Goal: Transaction & Acquisition: Purchase product/service

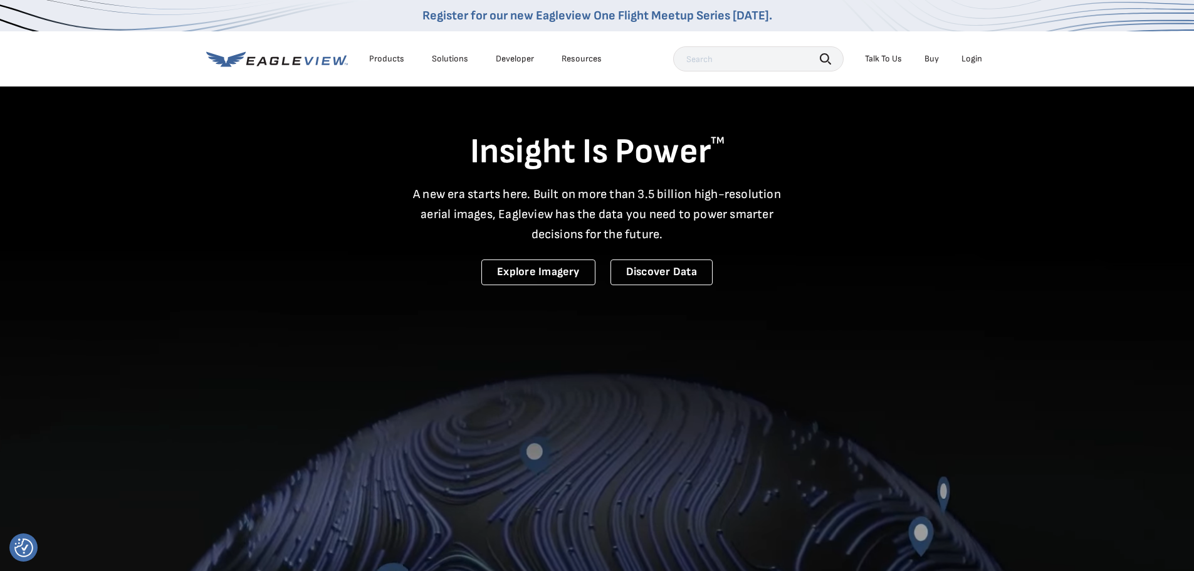
click at [974, 57] on div "Login" at bounding box center [971, 58] width 21 height 11
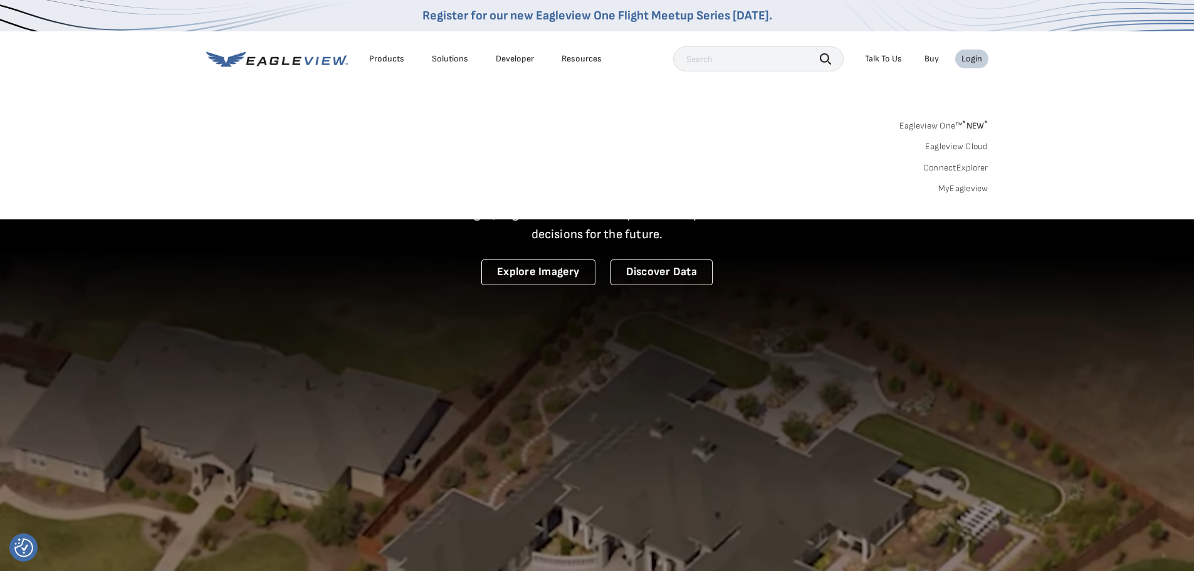
click at [961, 191] on link "MyEagleview" at bounding box center [963, 188] width 50 height 11
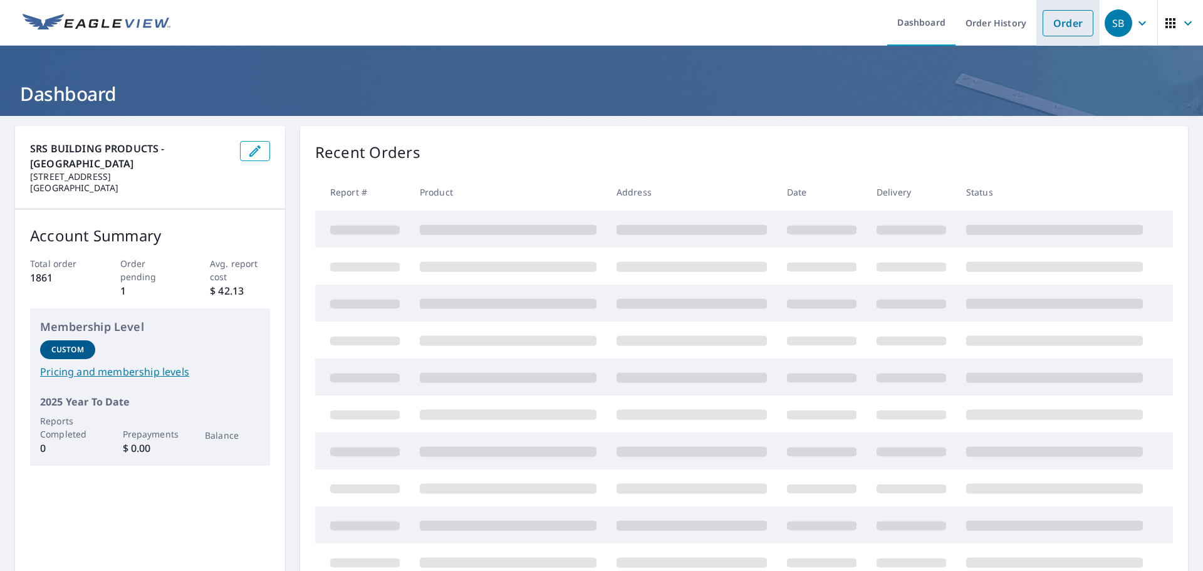
click at [1068, 23] on link "Order" at bounding box center [1068, 23] width 51 height 26
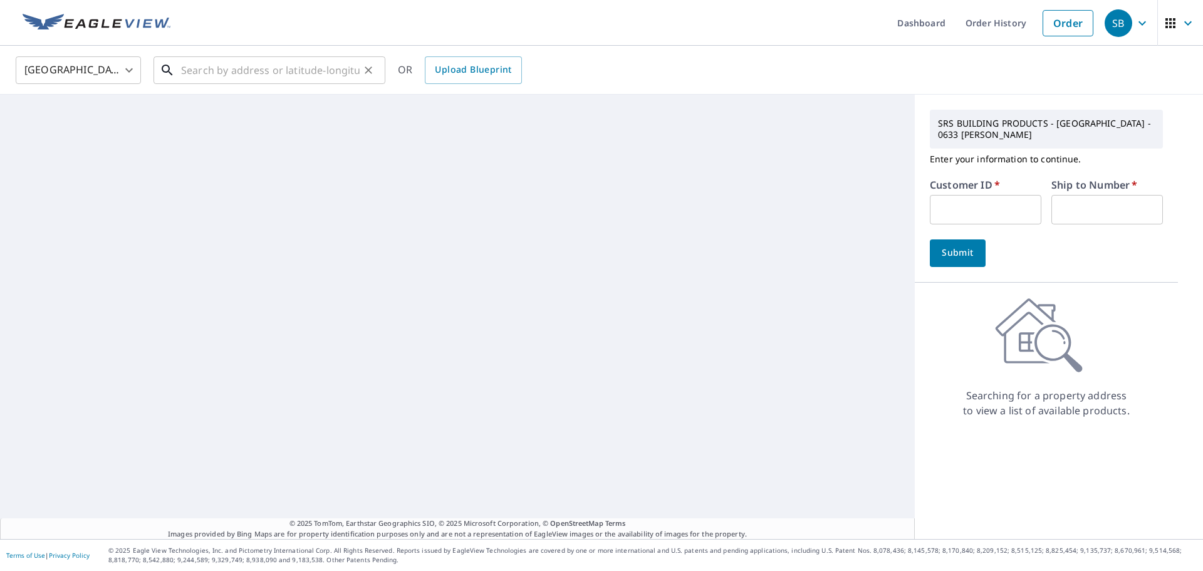
click at [301, 75] on input "text" at bounding box center [270, 70] width 179 height 35
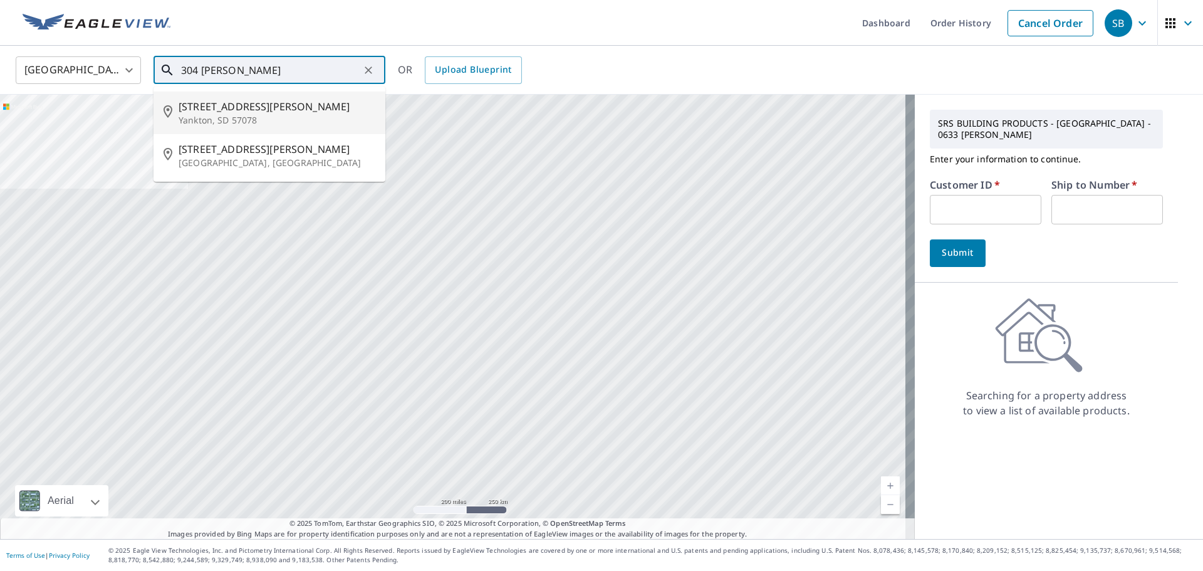
click at [232, 108] on span "304 Murphy Ln" at bounding box center [277, 106] width 197 height 15
type input "304 Murphy Ln Yankton, SD 57078"
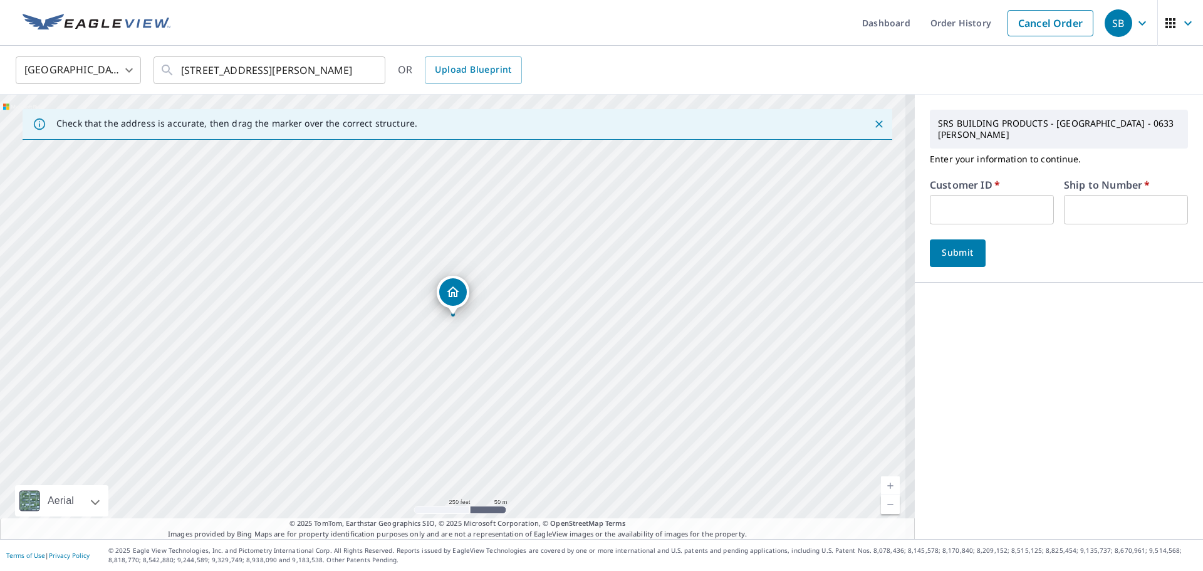
click at [960, 198] on input "text" at bounding box center [992, 209] width 124 height 29
type input "CCL633"
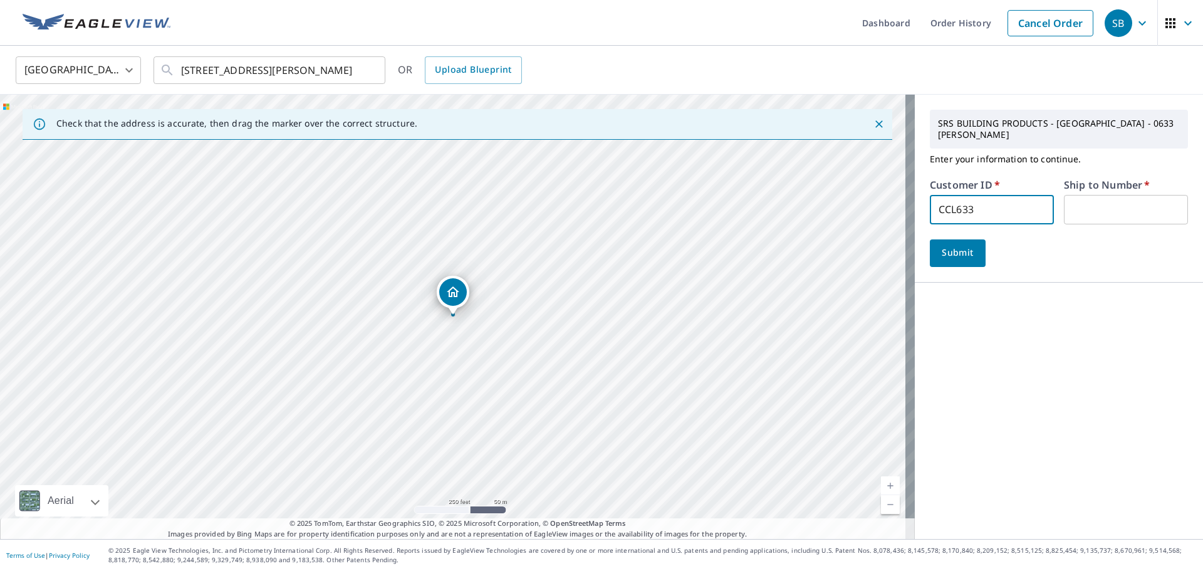
click at [1079, 198] on input "text" at bounding box center [1126, 209] width 124 height 29
type input "1"
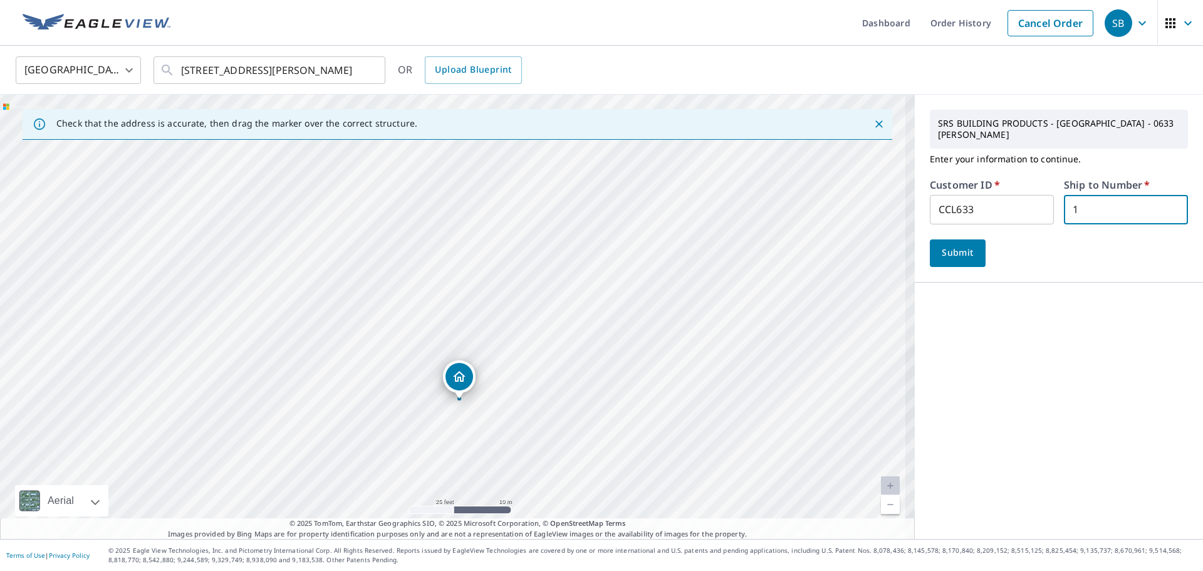
drag, startPoint x: 429, startPoint y: 235, endPoint x: 401, endPoint y: 108, distance: 129.7
click at [401, 110] on div "Check that the address is accurate, then drag the marker over the correct struc…" at bounding box center [457, 317] width 915 height 444
drag, startPoint x: 439, startPoint y: 261, endPoint x: 389, endPoint y: 149, distance: 123.4
click at [389, 151] on div "304 Murphy Ln Yankton, SD 57078" at bounding box center [457, 317] width 915 height 444
drag, startPoint x: 545, startPoint y: 414, endPoint x: 529, endPoint y: 281, distance: 133.9
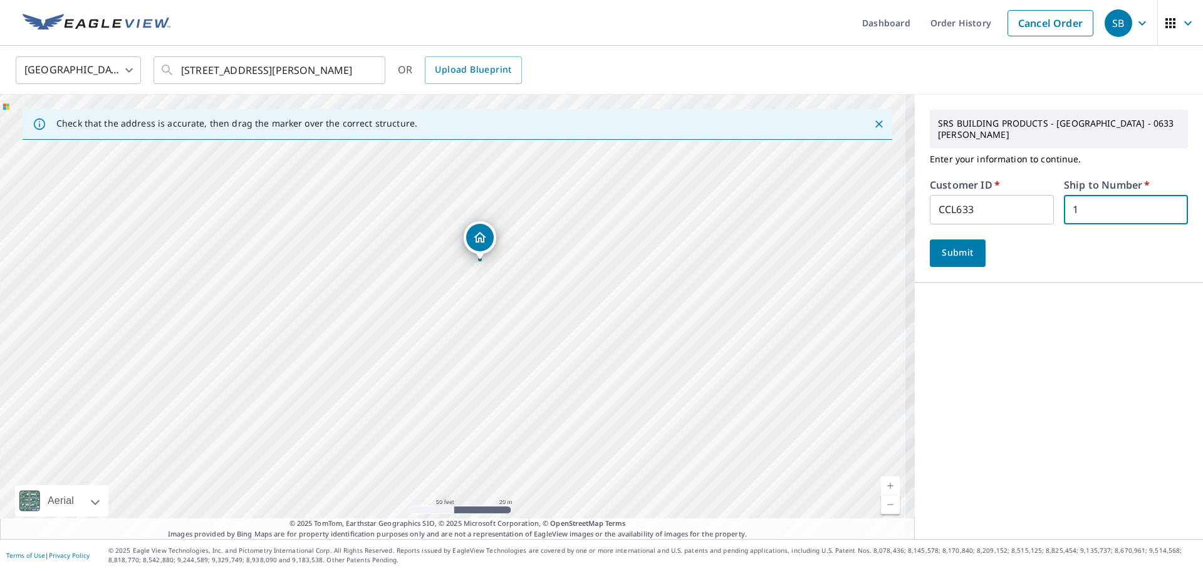
click at [529, 281] on div "304 Murphy Ln Yankton, SD 57078" at bounding box center [457, 317] width 915 height 444
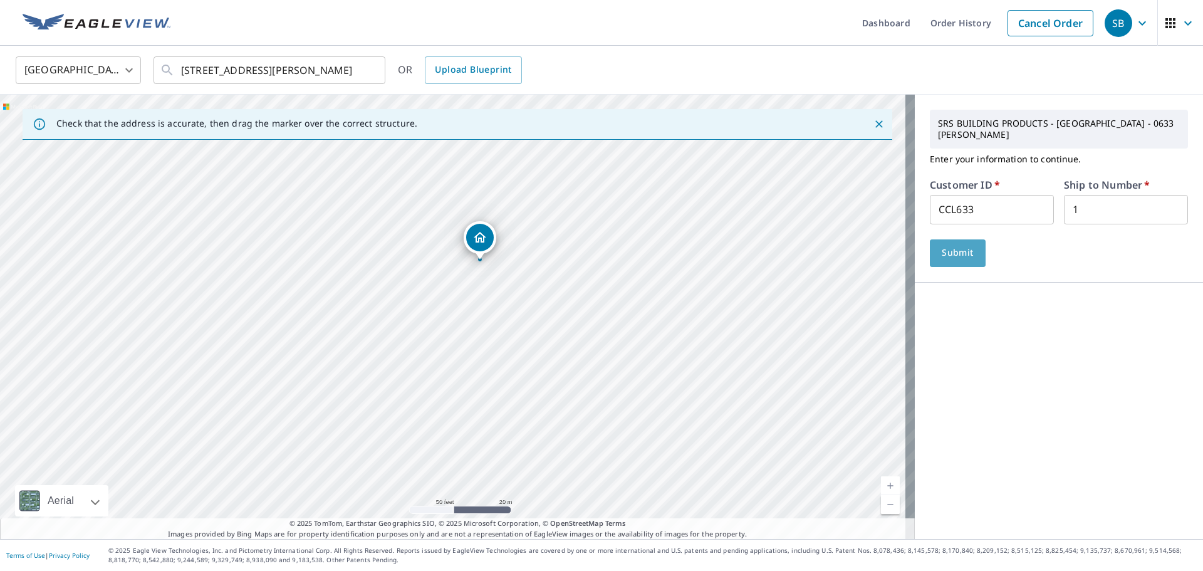
click at [940, 245] on span "Submit" at bounding box center [958, 253] width 36 height 16
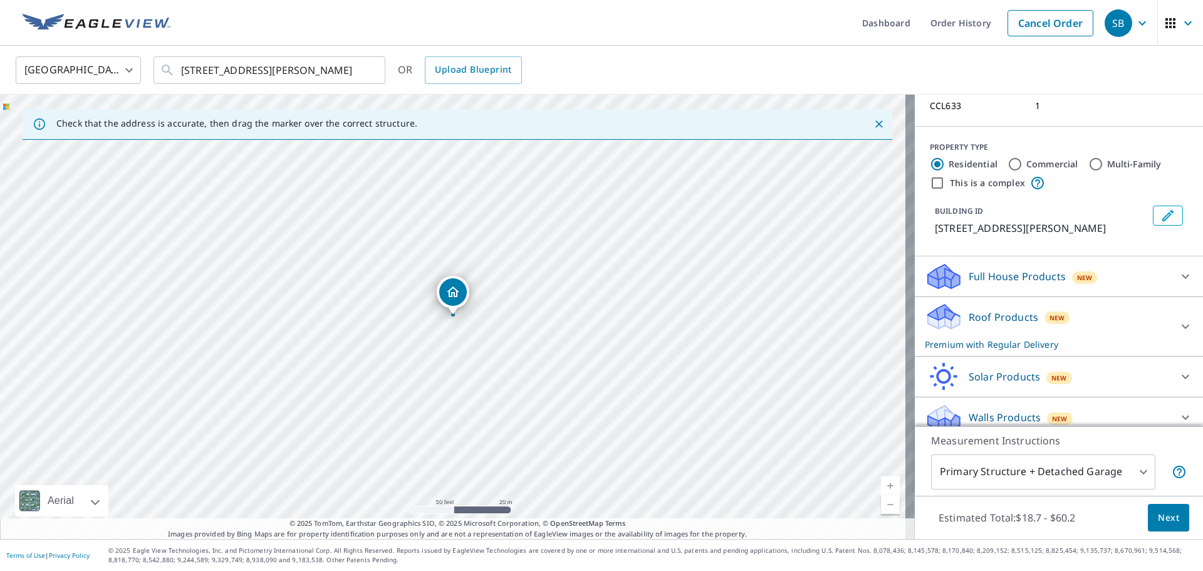
scroll to position [109, 0]
click at [1178, 268] on icon at bounding box center [1185, 275] width 15 height 15
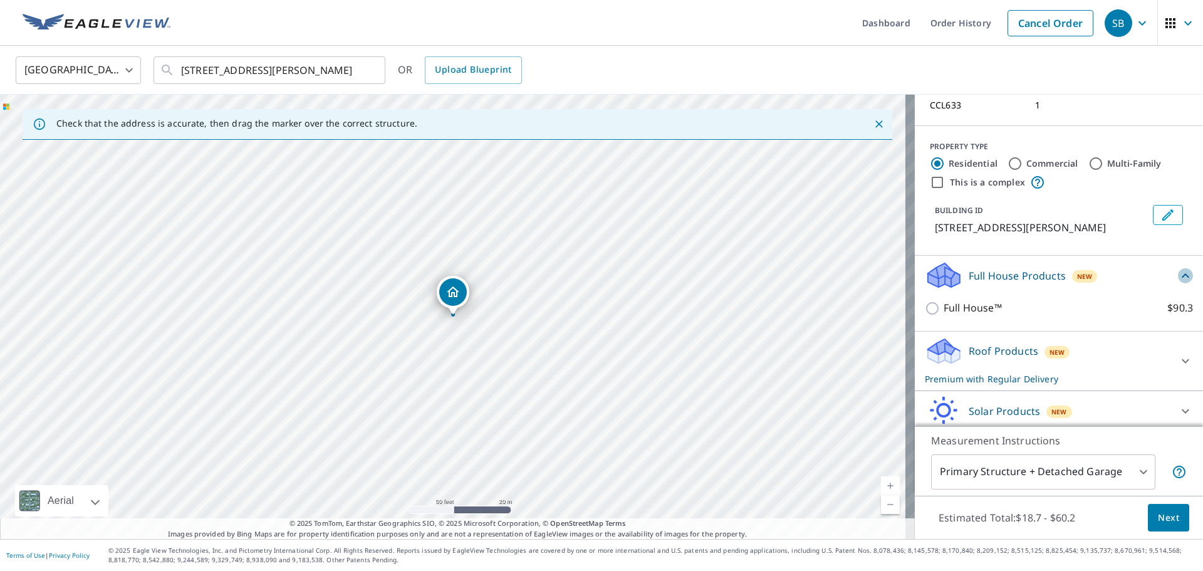
click at [1178, 268] on icon at bounding box center [1185, 275] width 15 height 15
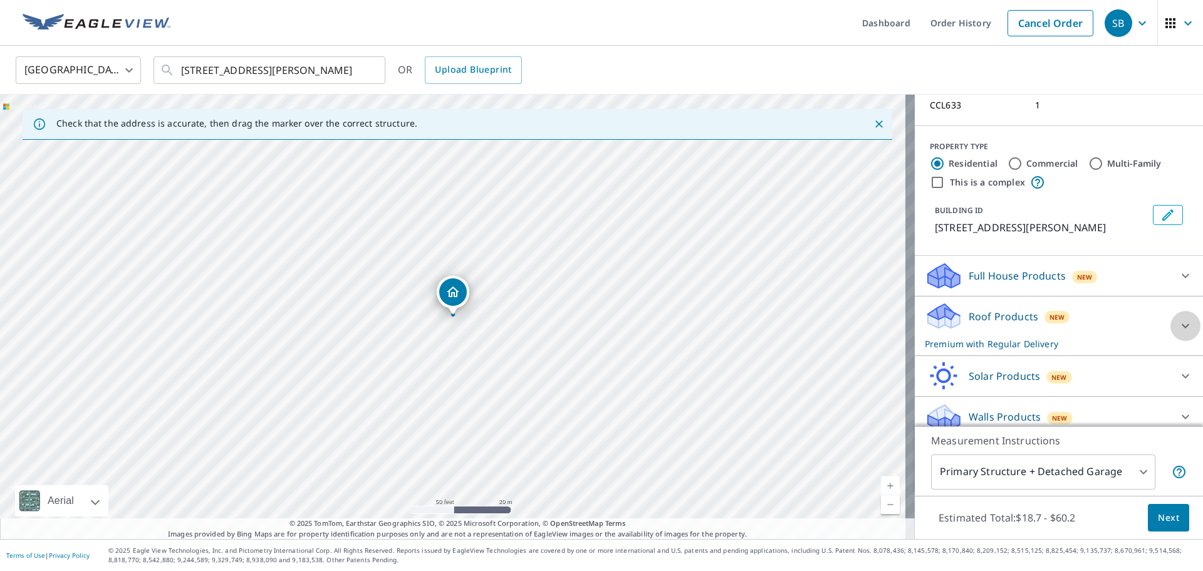
click at [1178, 318] on icon at bounding box center [1185, 325] width 15 height 15
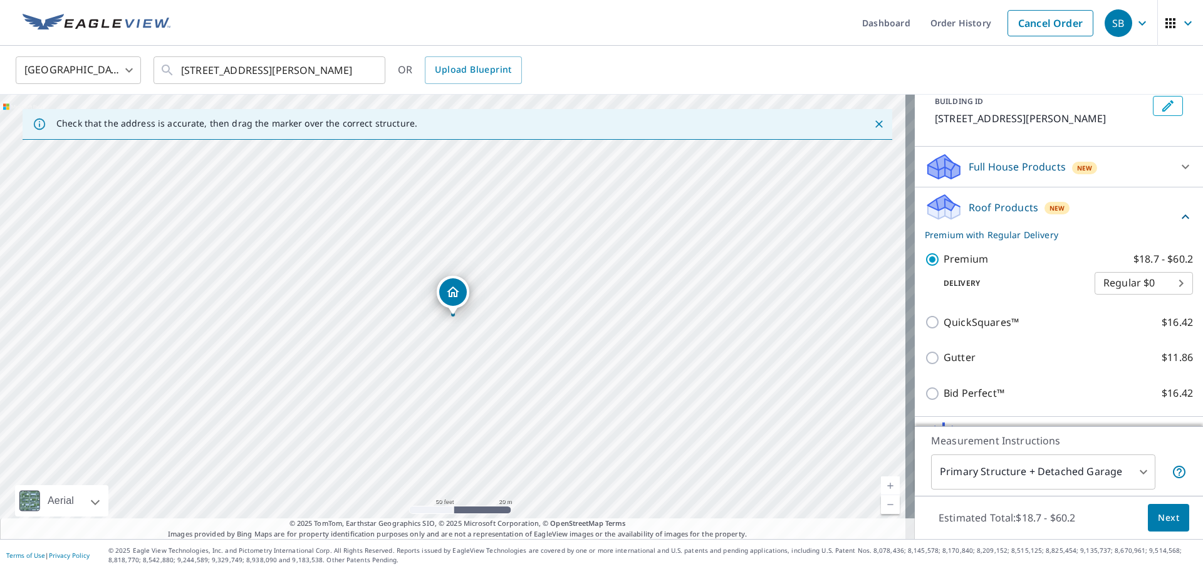
scroll to position [279, 0]
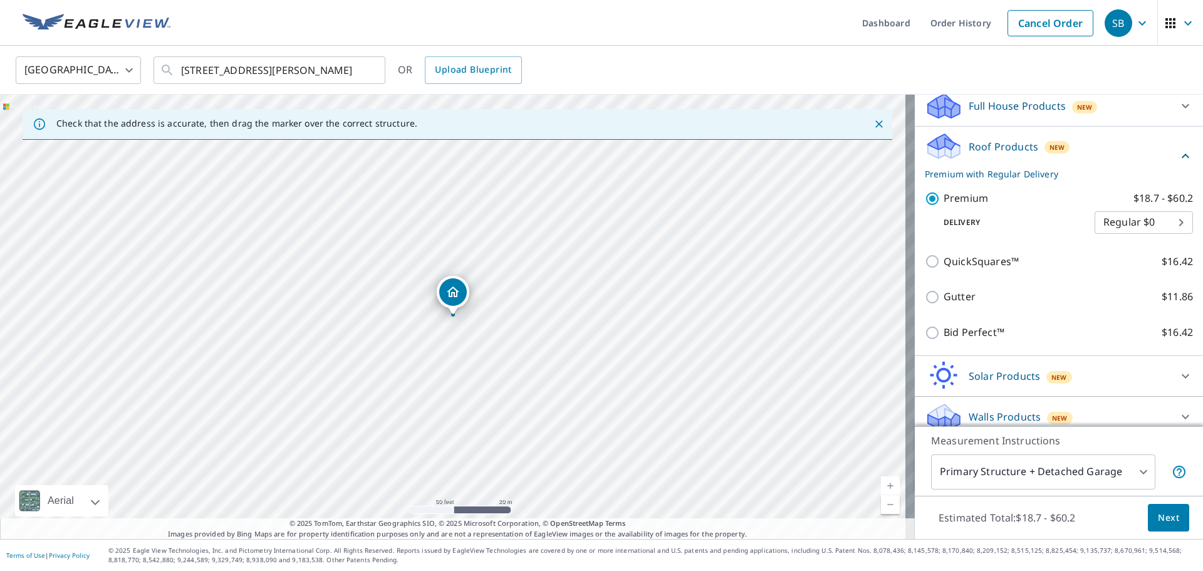
click at [1072, 469] on body "SB SB Dashboard Order History Cancel Order SB United States US ​ 304 Murphy Ln …" at bounding box center [601, 285] width 1203 height 571
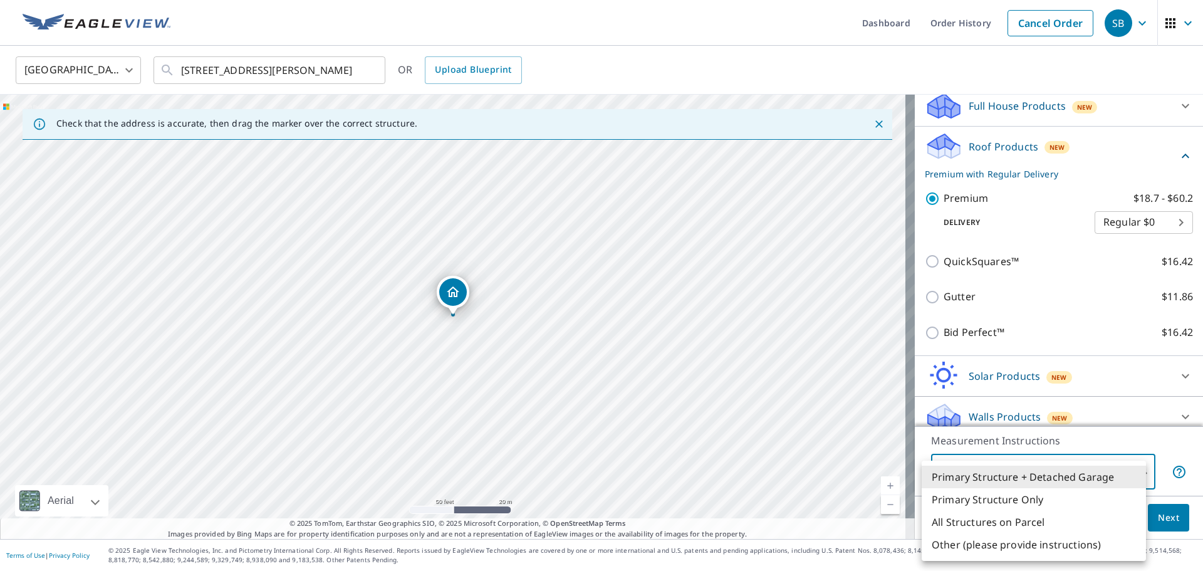
click at [995, 501] on li "Primary Structure Only" at bounding box center [1034, 499] width 224 height 23
type input "2"
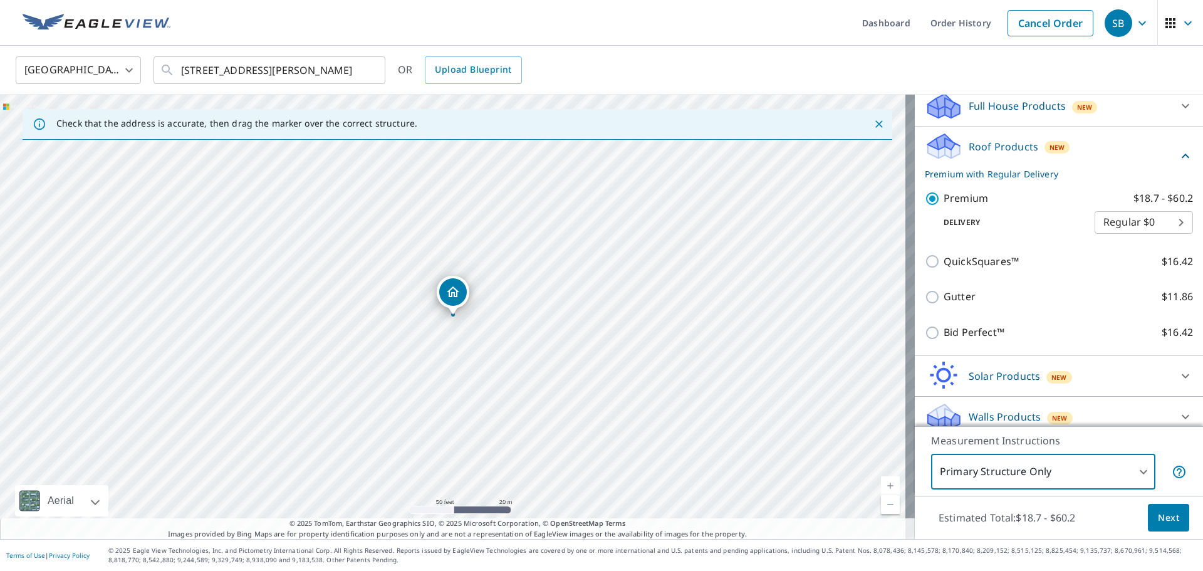
click at [1158, 518] on span "Next" at bounding box center [1168, 518] width 21 height 16
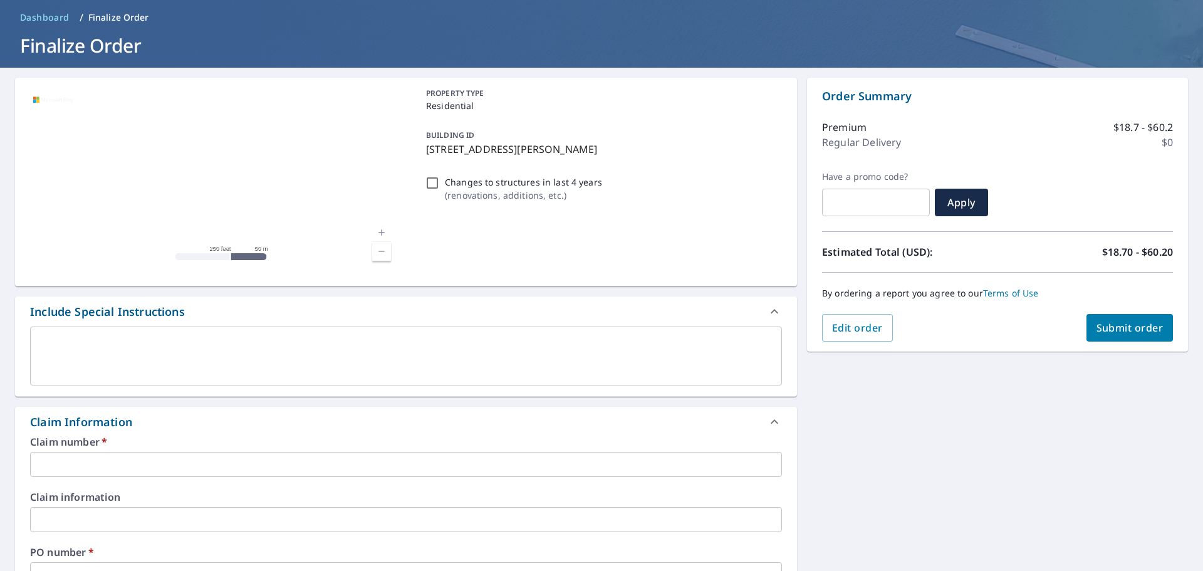
scroll to position [125, 0]
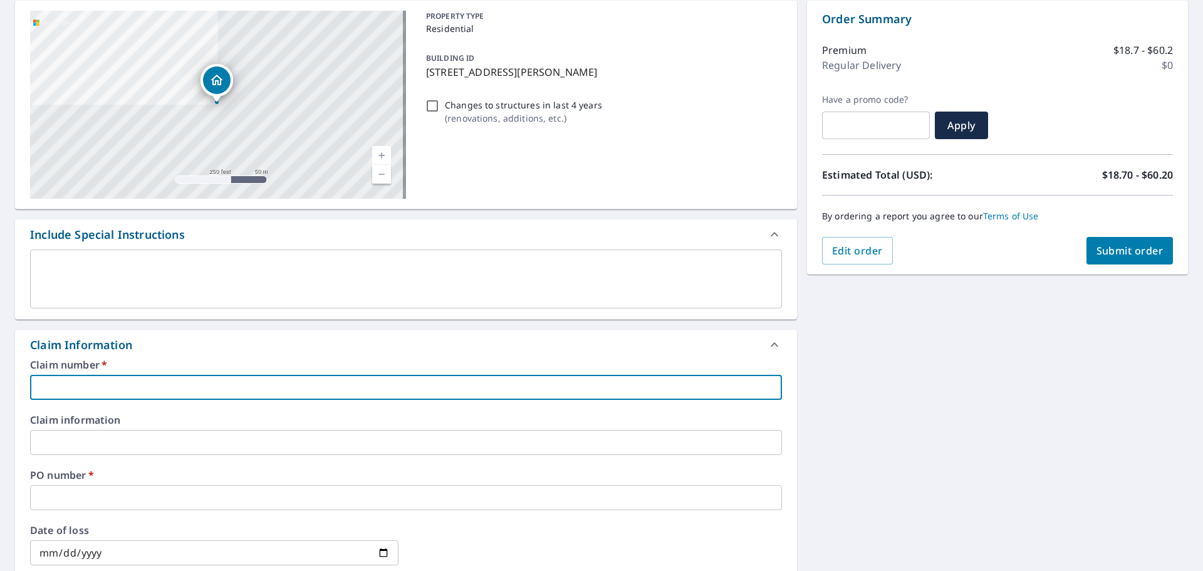
click at [146, 385] on input "text" at bounding box center [406, 387] width 752 height 25
type input "Cuka Construction"
checkbox input "true"
click at [87, 494] on input "text" at bounding box center [406, 497] width 752 height 25
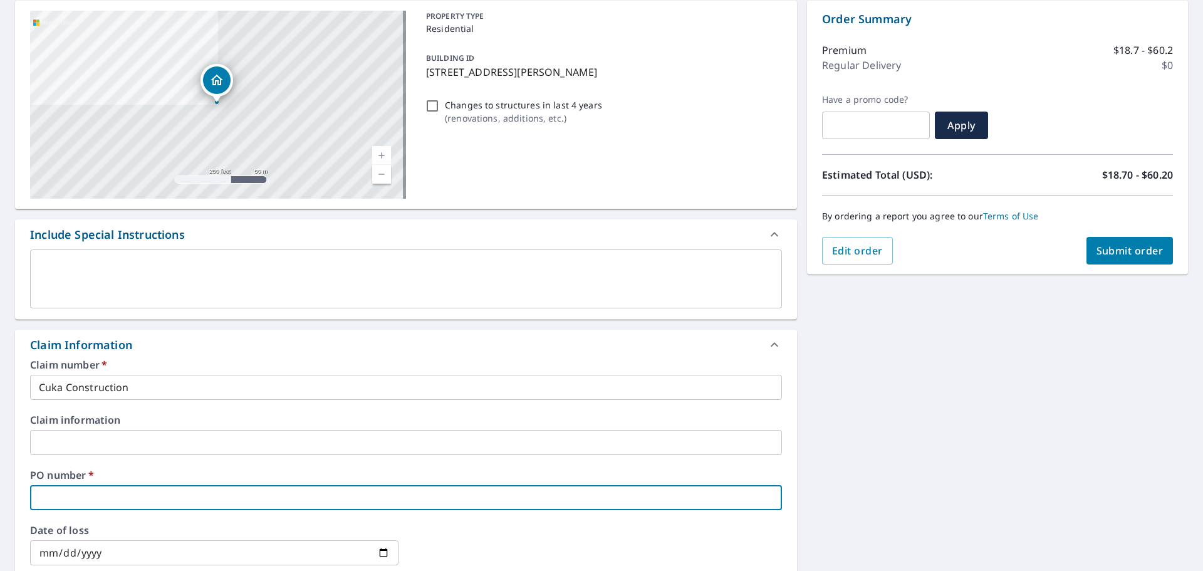
type input "3"
checkbox input "true"
type input "30"
checkbox input "true"
type input "304"
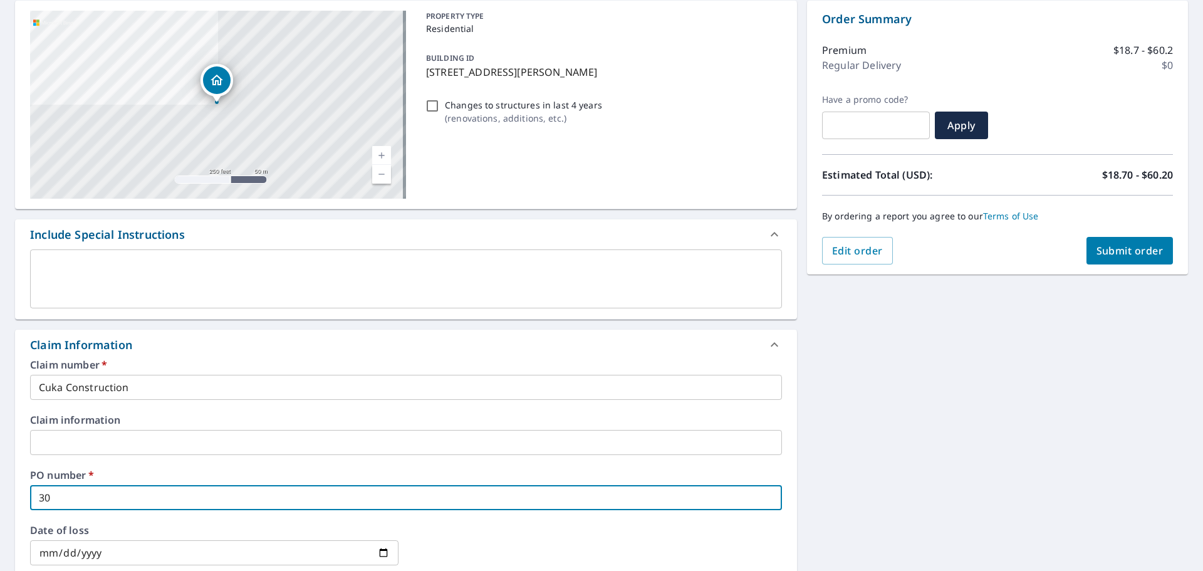
checkbox input "true"
type input "304"
checkbox input "true"
type input "304 m"
checkbox input "true"
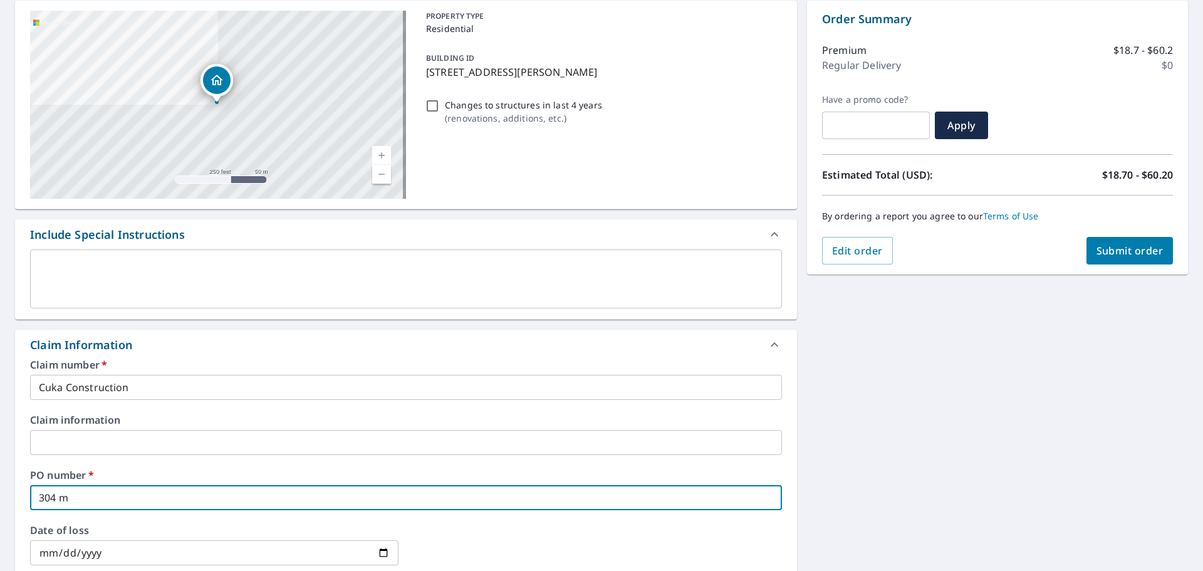
type input "304 mU"
checkbox input "true"
type input "304 mUR"
checkbox input "true"
type input "304 mURP"
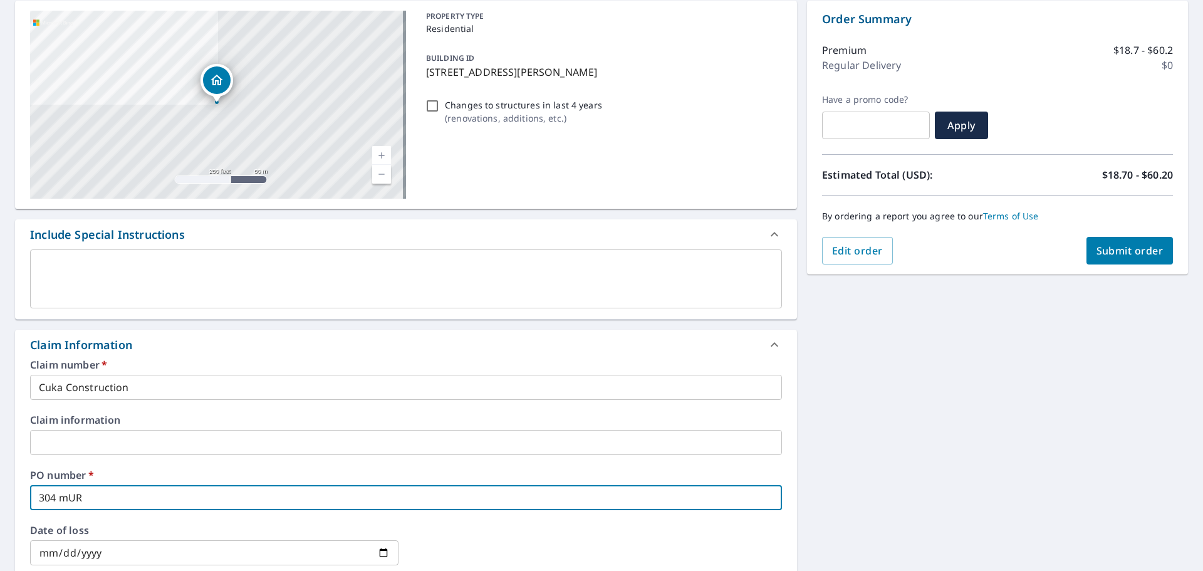
checkbox input "true"
type input "304 mURPH"
checkbox input "true"
type input "304 mURPHY"
checkbox input "true"
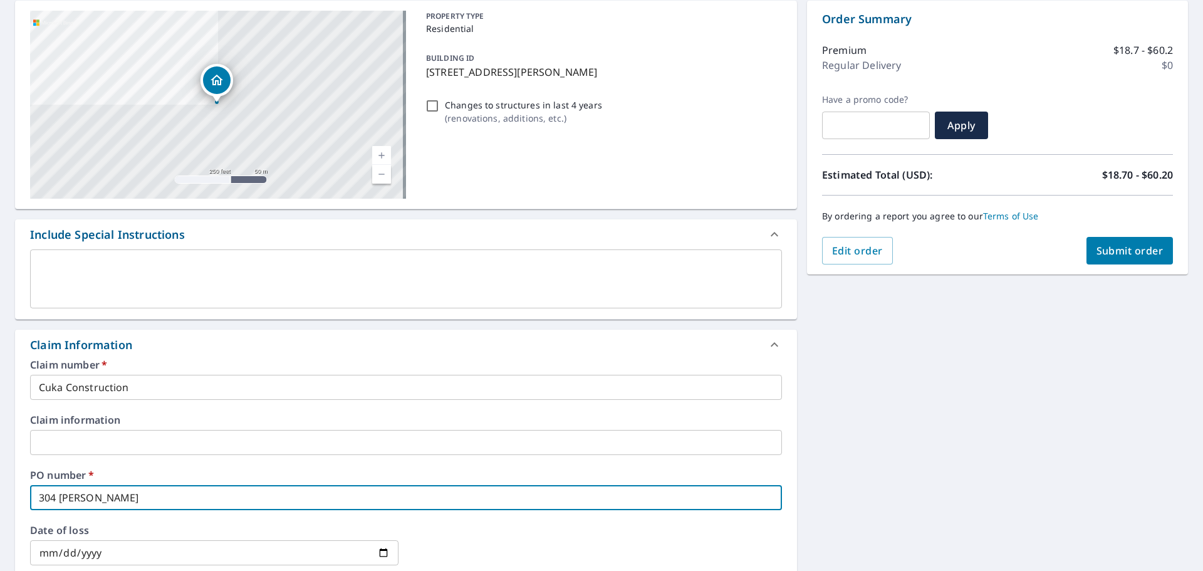
type input "304 mURPH"
checkbox input "true"
type input "304 mURP"
checkbox input "true"
type input "304 mUR"
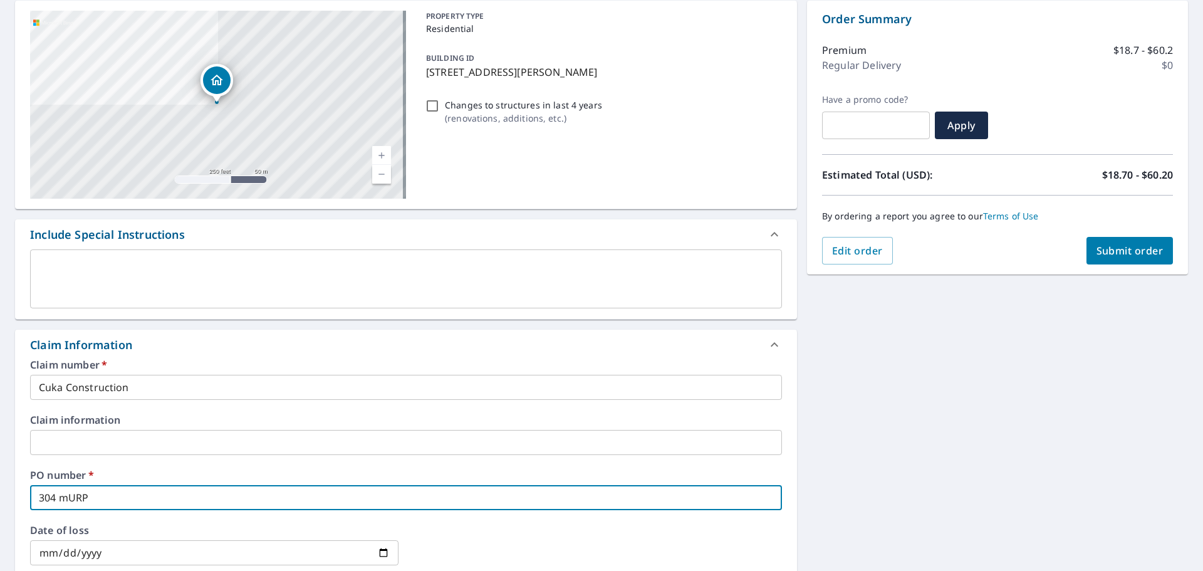
checkbox input "true"
type input "304 mU"
checkbox input "true"
type input "304 m"
checkbox input "true"
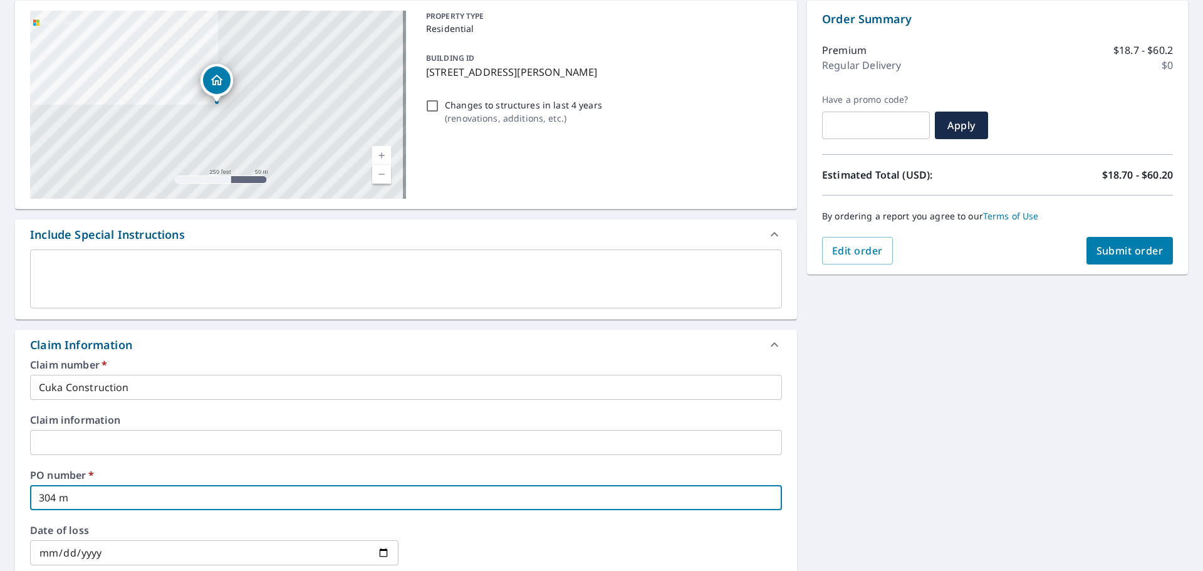
type input "304"
checkbox input "true"
type input "304 M"
checkbox input "true"
type input "304 Mu"
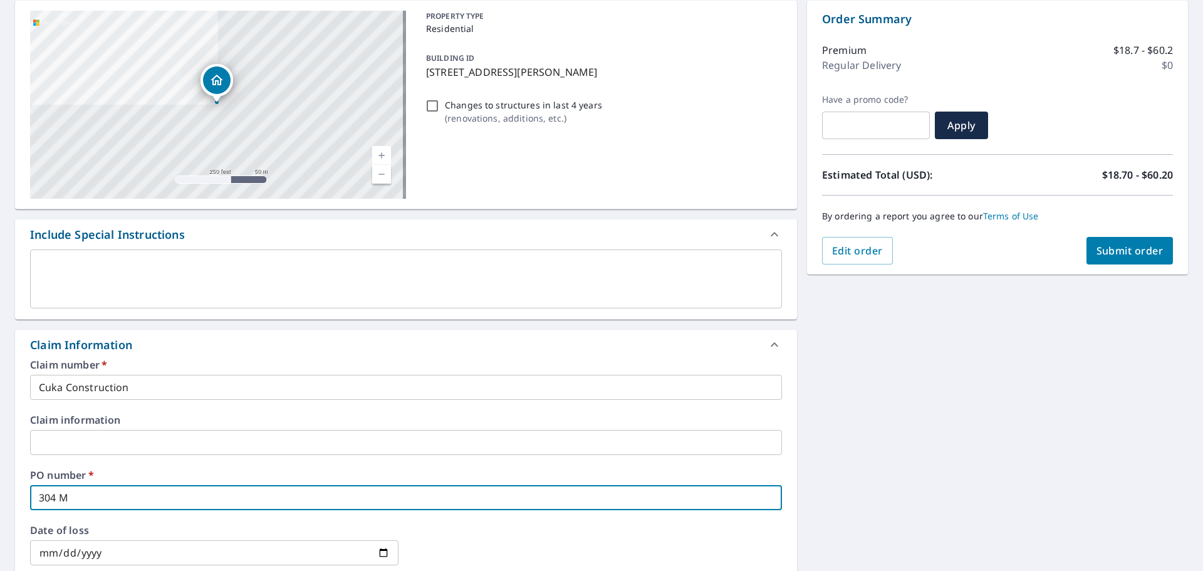
checkbox input "true"
type input "304 Mur"
checkbox input "true"
type input "304 Murp"
checkbox input "true"
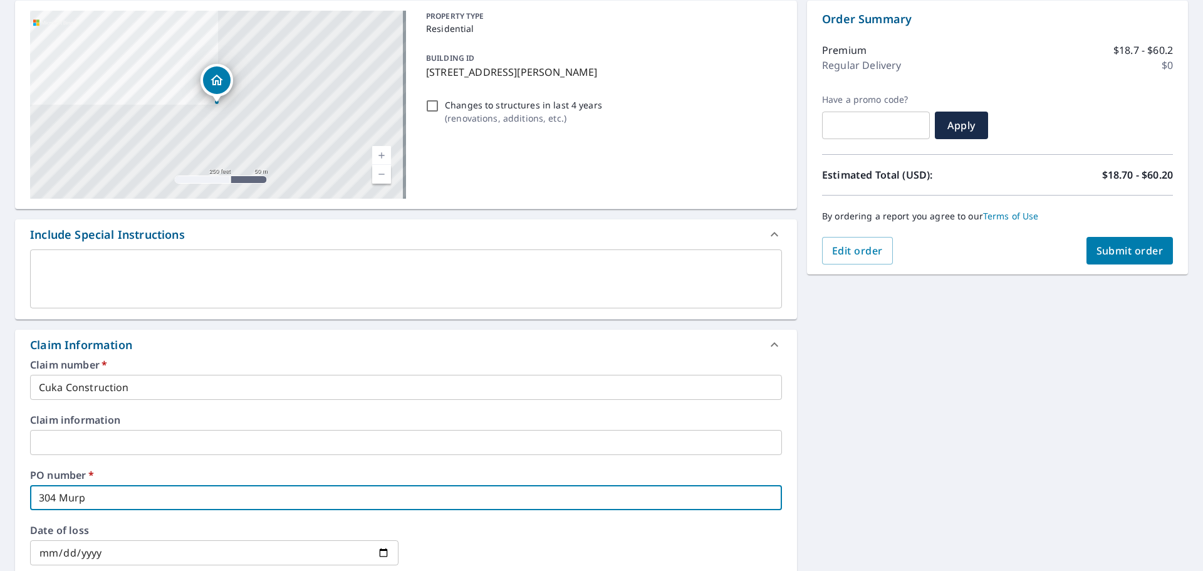
type input "304 Murph"
checkbox input "true"
type input "304 Murphy"
checkbox input "true"
type input "304 Murphy"
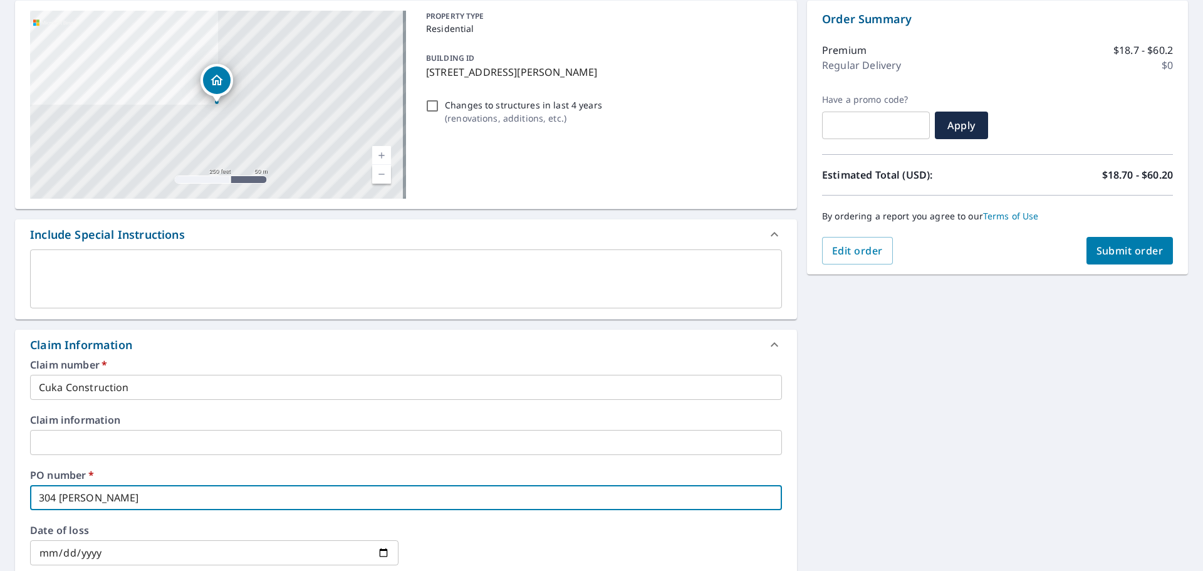
checkbox input "true"
type input "304 Murphy L"
checkbox input "true"
type input "304 Murphy La"
checkbox input "true"
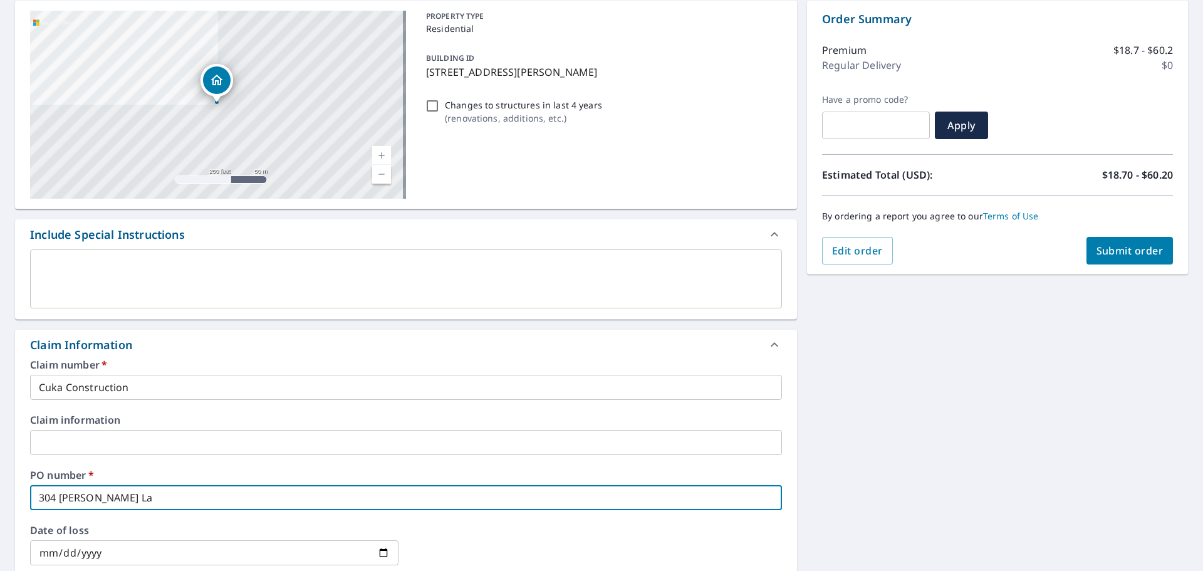
type input "304 Murphy Lan"
checkbox input "true"
type input "304 Murphy Lane"
checkbox input "true"
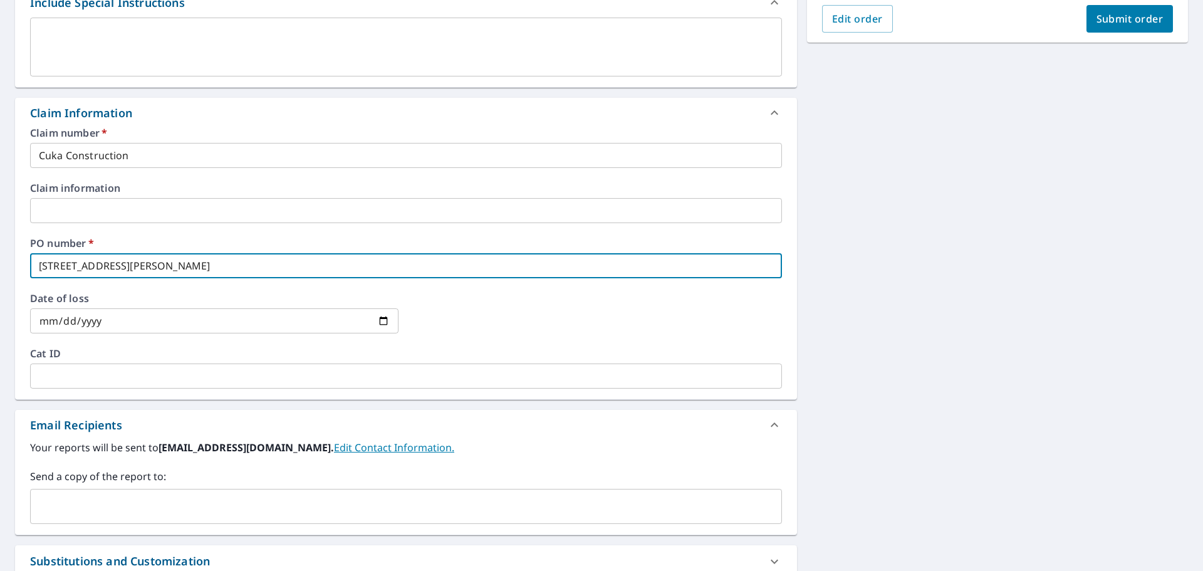
scroll to position [439, 0]
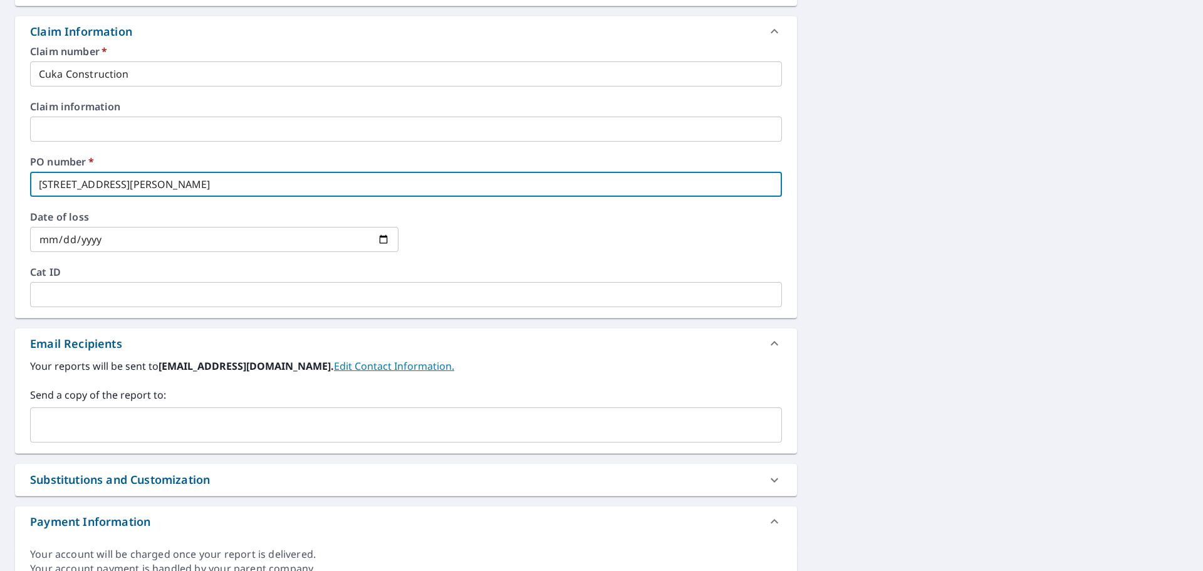
type input "304 Murphy Lane"
click at [89, 427] on input "text" at bounding box center [397, 425] width 722 height 24
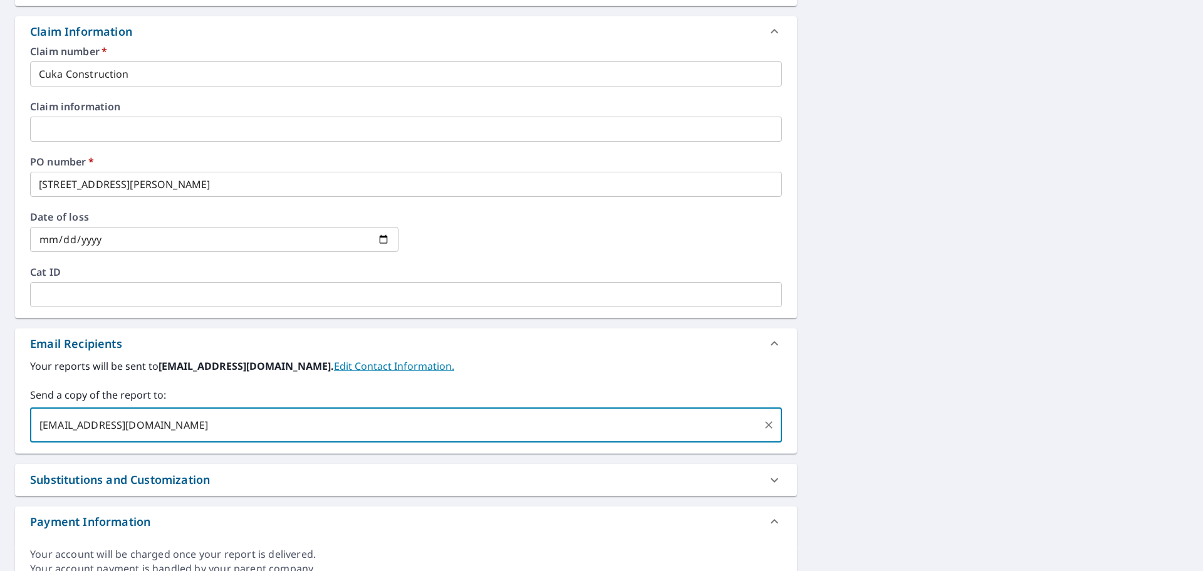
click at [209, 432] on input "rkopp@srsicorp.com" at bounding box center [397, 425] width 722 height 24
type input "rkopp@srsicorp.com"
checkbox input "true"
click at [227, 386] on div "Your reports will be sent to cosio0633@srsicorp.com. Edit Contact Information. …" at bounding box center [406, 400] width 752 height 84
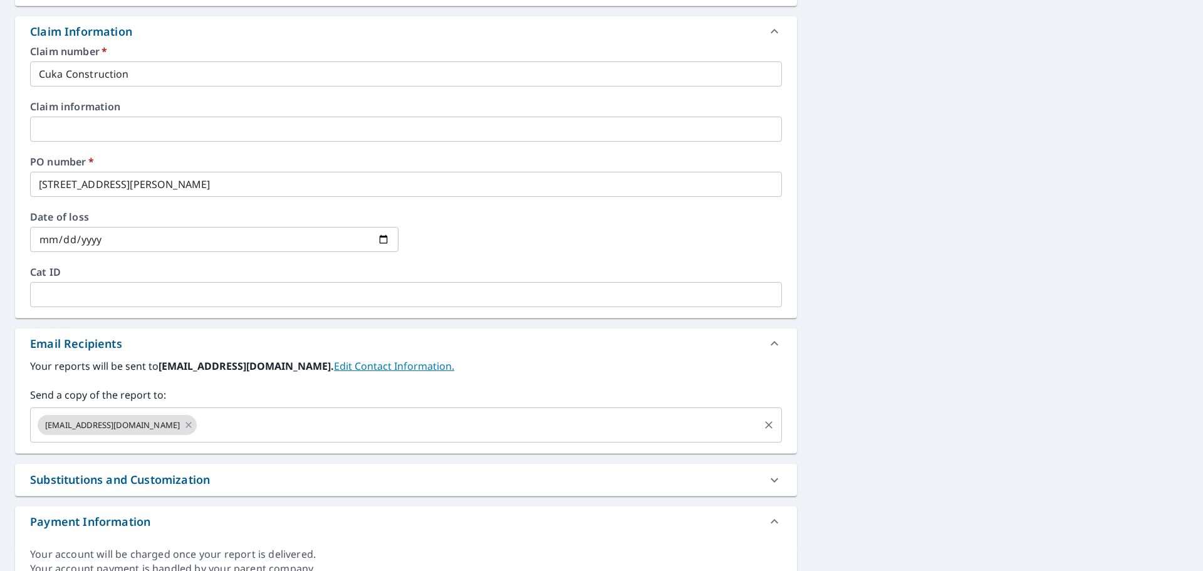
click at [227, 424] on input "text" at bounding box center [478, 425] width 559 height 24
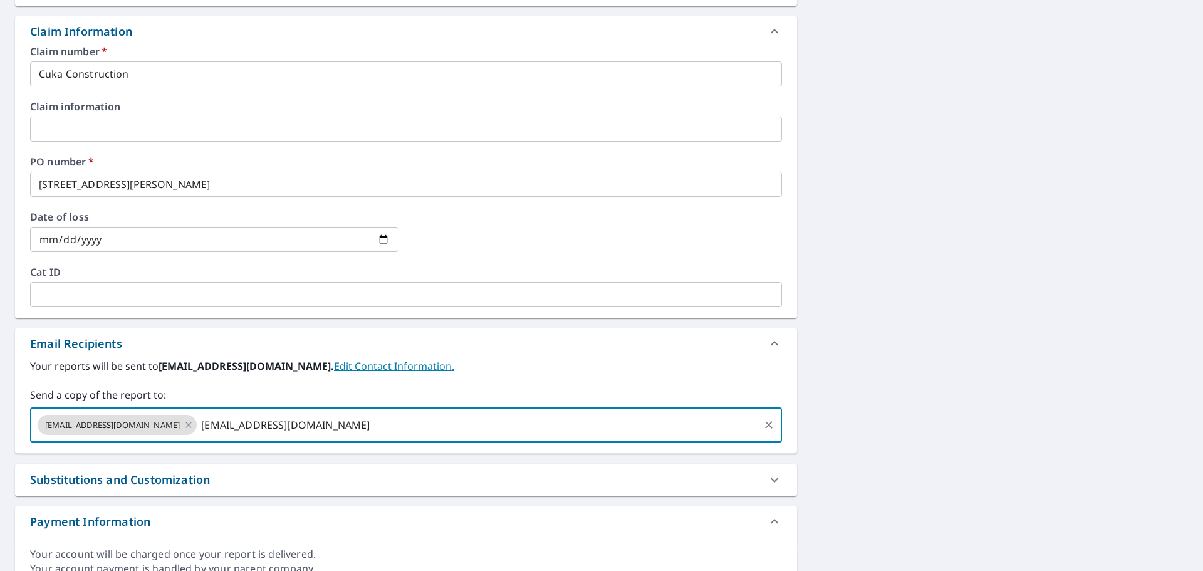
type input "cukaconstruction@outlook.com"
click at [501, 358] on label "Your reports will be sent to cosio0633@srsicorp.com. Edit Contact Information." at bounding box center [406, 365] width 752 height 15
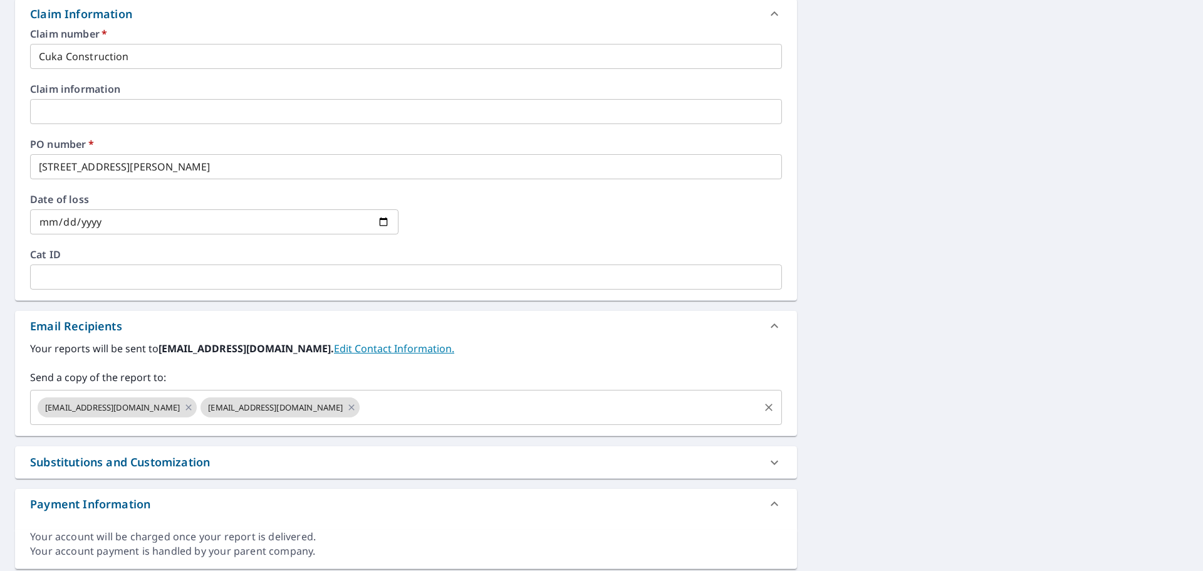
scroll to position [434, 0]
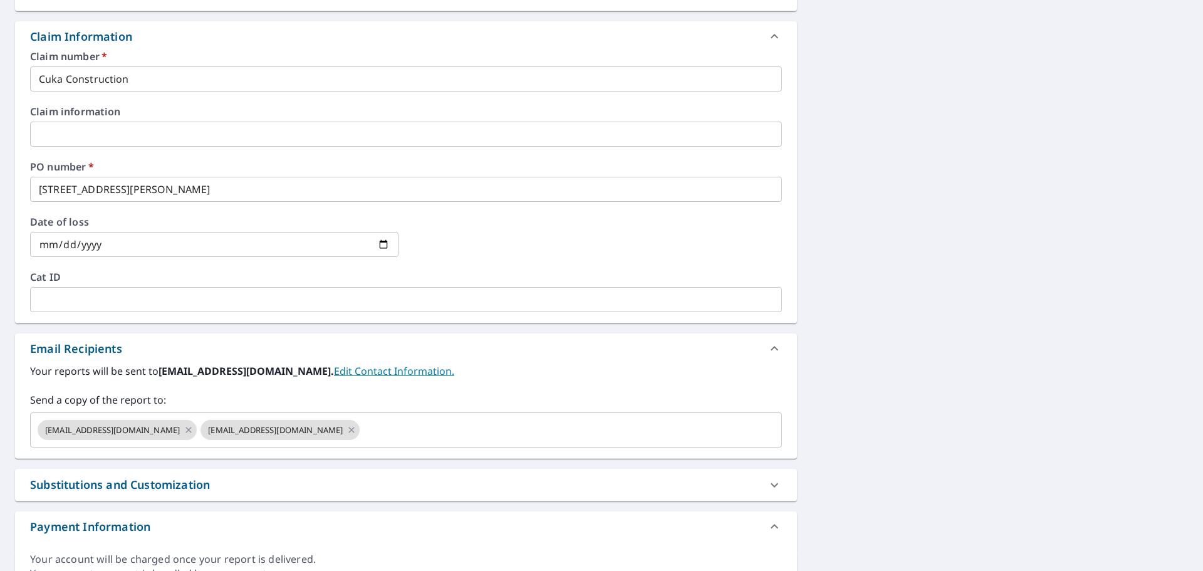
click at [243, 485] on div "Substitutions and Customization" at bounding box center [395, 484] width 730 height 17
checkbox input "true"
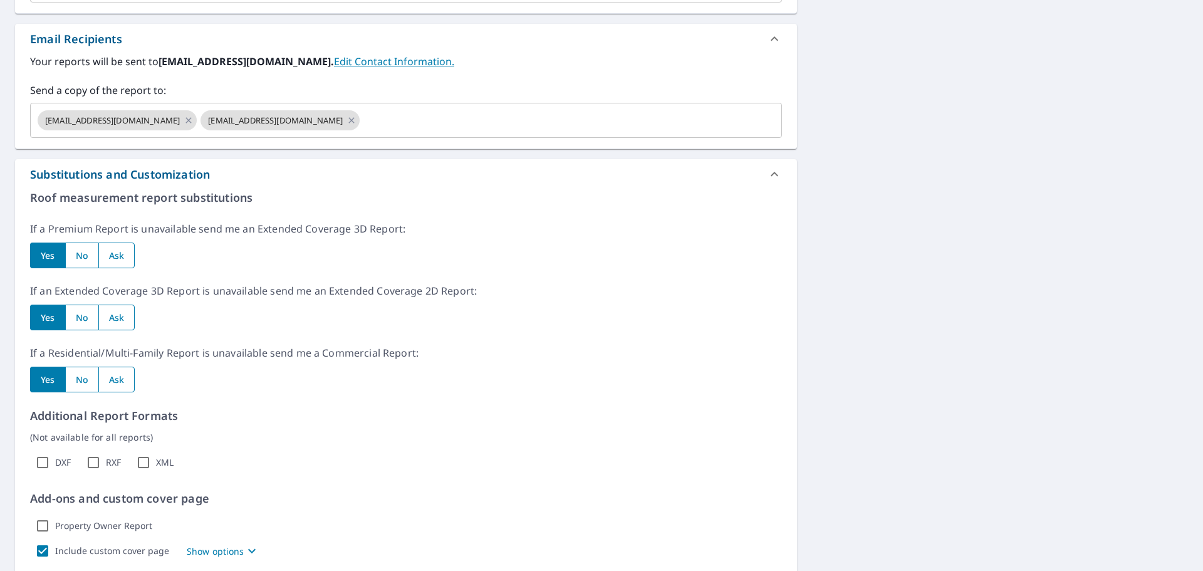
scroll to position [747, 0]
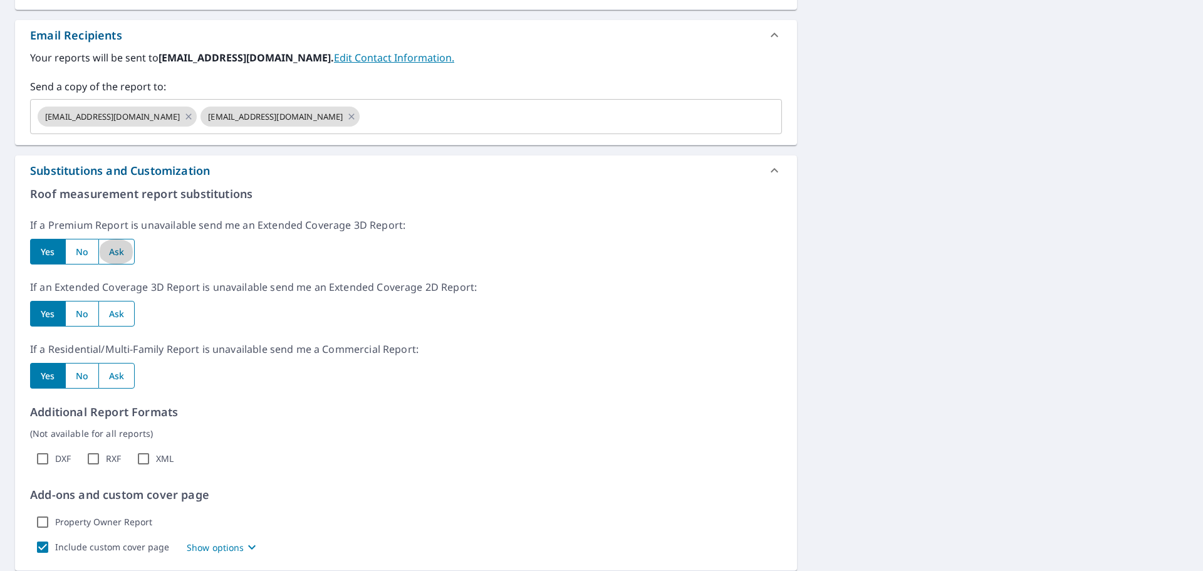
click at [115, 248] on input "radio" at bounding box center [116, 252] width 37 height 26
radio input "true"
checkbox input "true"
click at [33, 249] on input "radio" at bounding box center [47, 252] width 35 height 26
radio input "true"
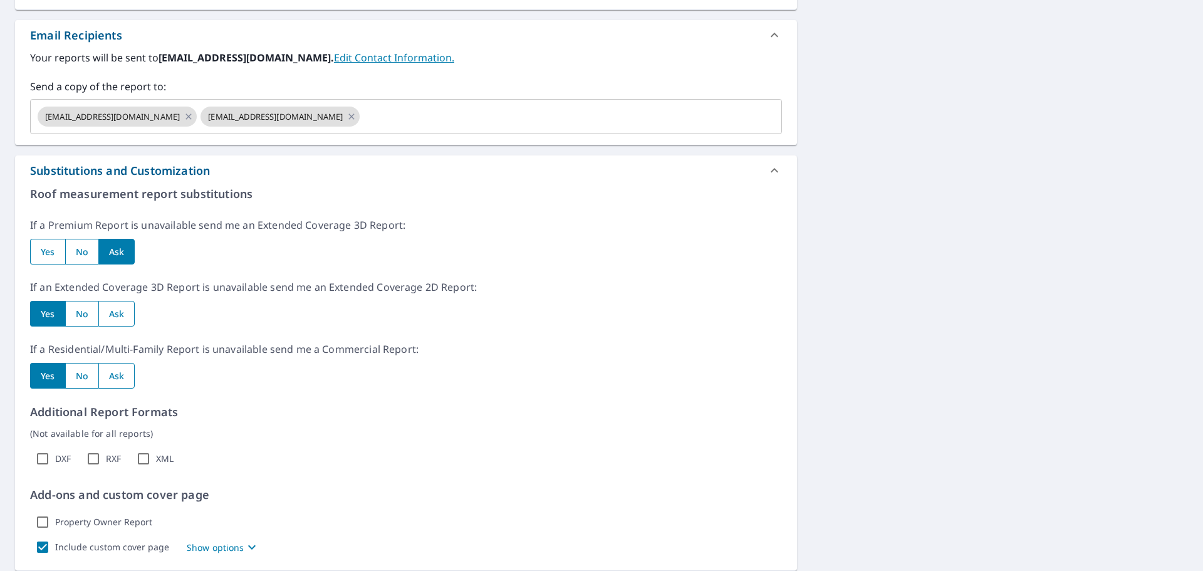
checkbox input "true"
click at [80, 382] on input "radio" at bounding box center [81, 376] width 33 height 26
radio input "true"
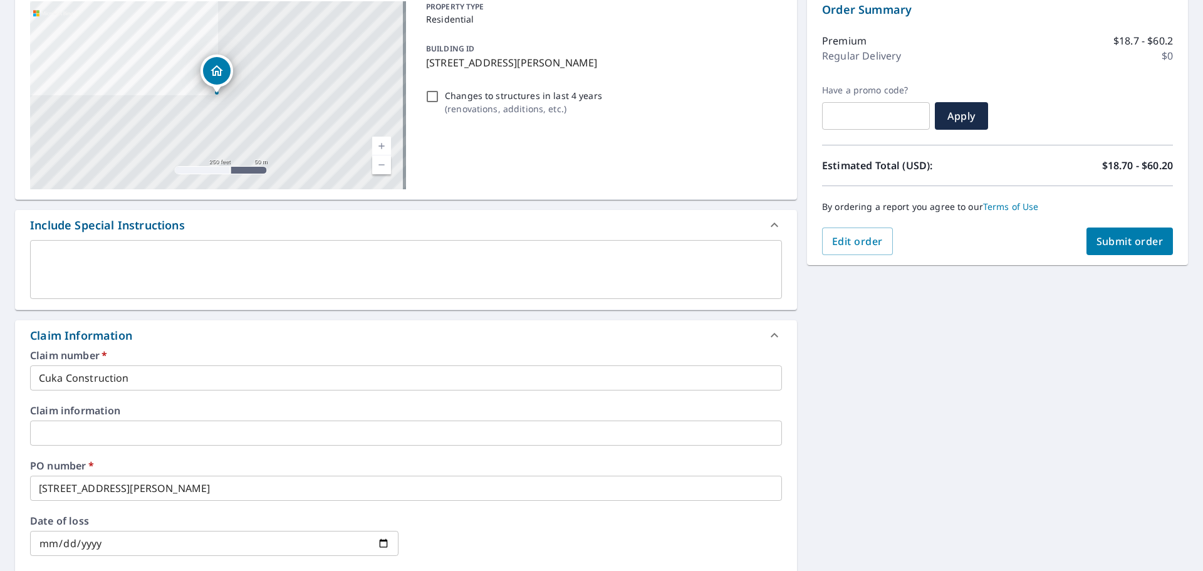
scroll to position [65, 0]
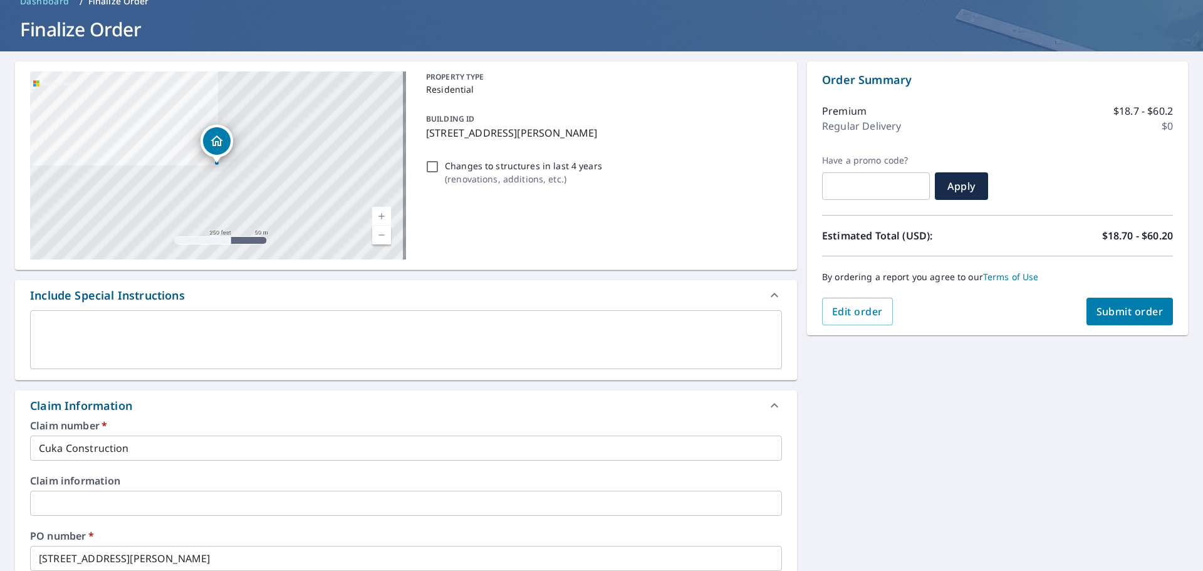
click at [1103, 315] on span "Submit order" at bounding box center [1130, 312] width 67 height 14
checkbox input "true"
